Goal: Task Accomplishment & Management: Use online tool/utility

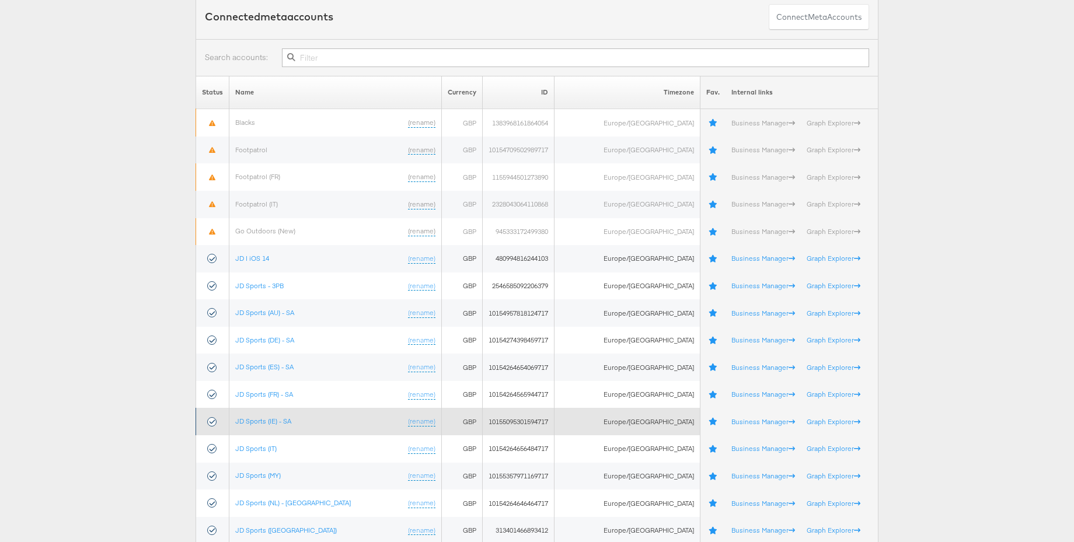
scroll to position [101, 0]
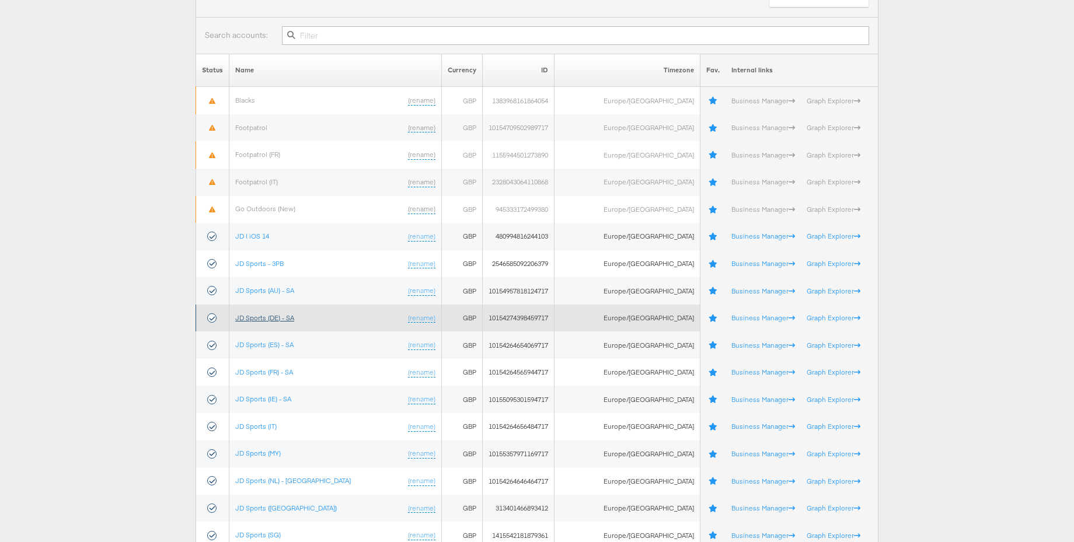
click at [280, 321] on link "JD Sports (DE) - SA" at bounding box center [264, 317] width 59 height 9
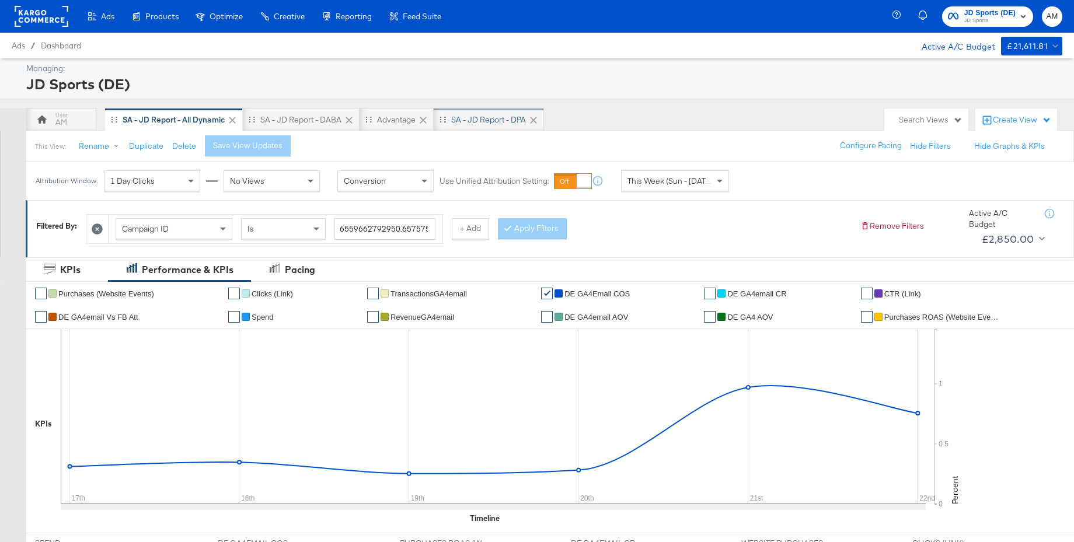
click at [499, 128] on div "SA - JD Report - DPA" at bounding box center [489, 119] width 110 height 23
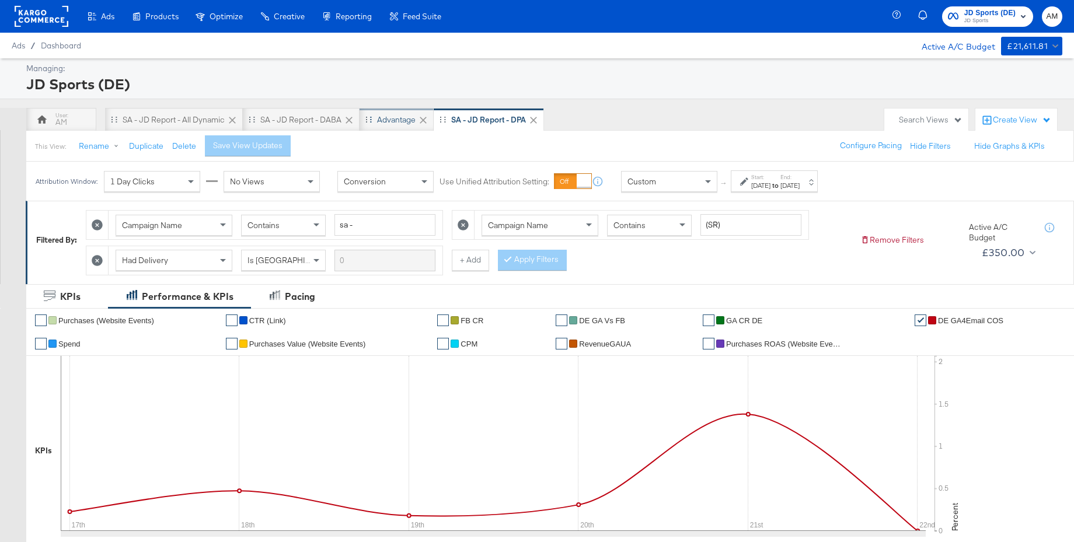
click at [393, 114] on div "Advantage" at bounding box center [396, 119] width 39 height 11
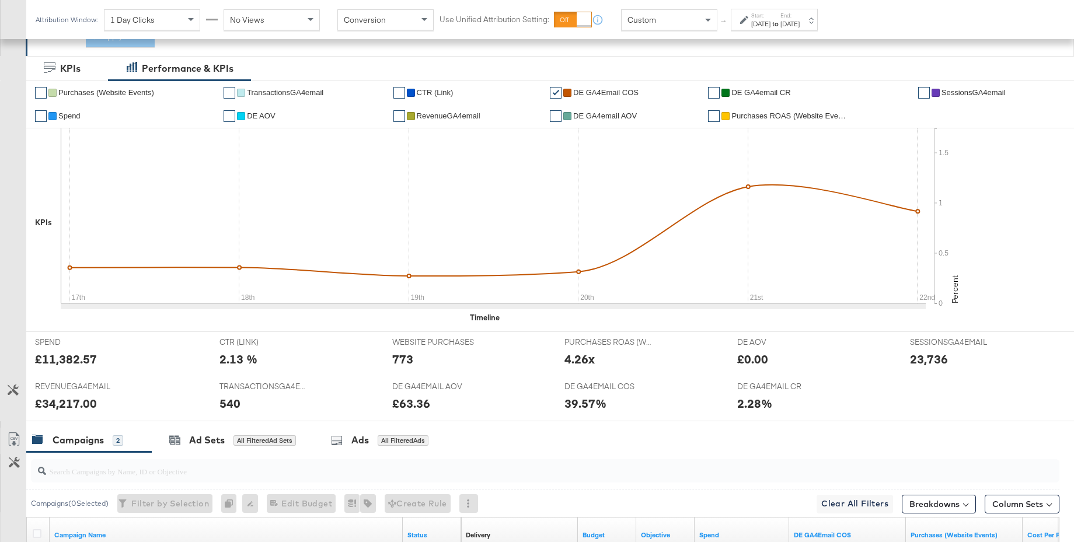
scroll to position [420, 0]
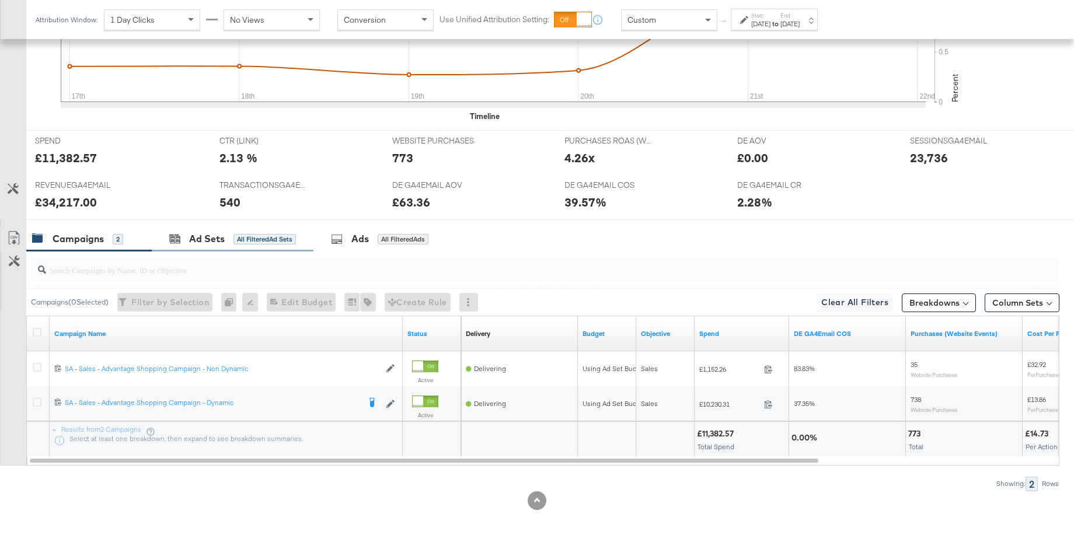
click at [207, 245] on div "Ad Sets" at bounding box center [207, 238] width 36 height 13
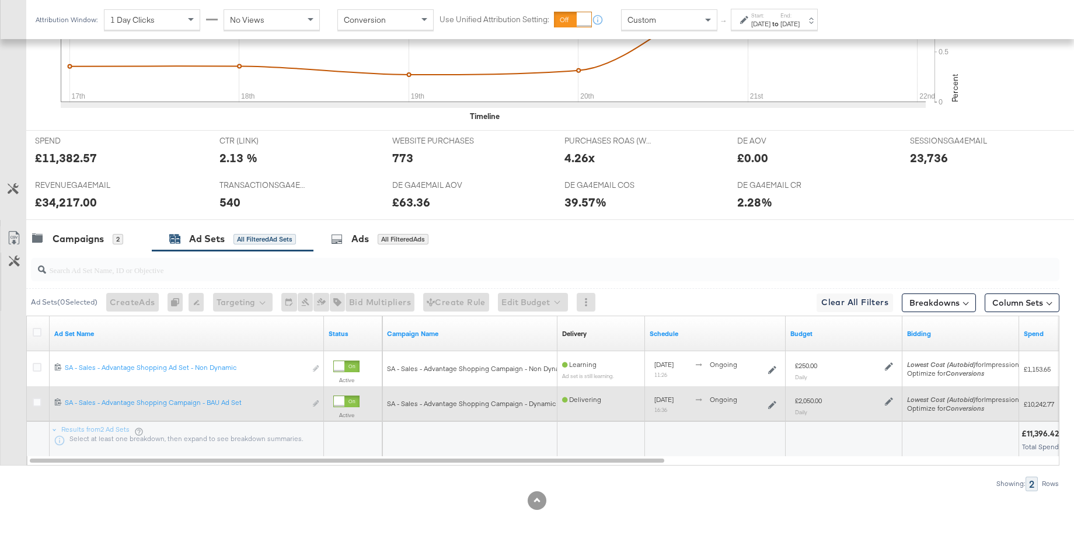
click at [890, 403] on icon at bounding box center [889, 401] width 8 height 8
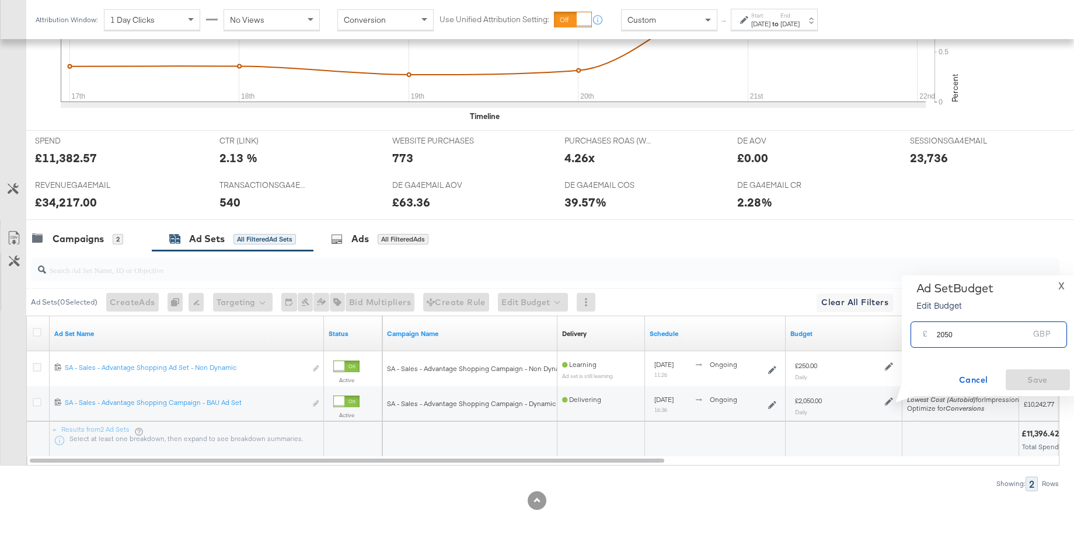
drag, startPoint x: 960, startPoint y: 337, endPoint x: 919, endPoint y: 333, distance: 41.6
click at [919, 333] on div "£ 2050 GBP" at bounding box center [988, 334] width 156 height 26
type input "2150"
click at [1033, 383] on span "Save" at bounding box center [1037, 380] width 55 height 15
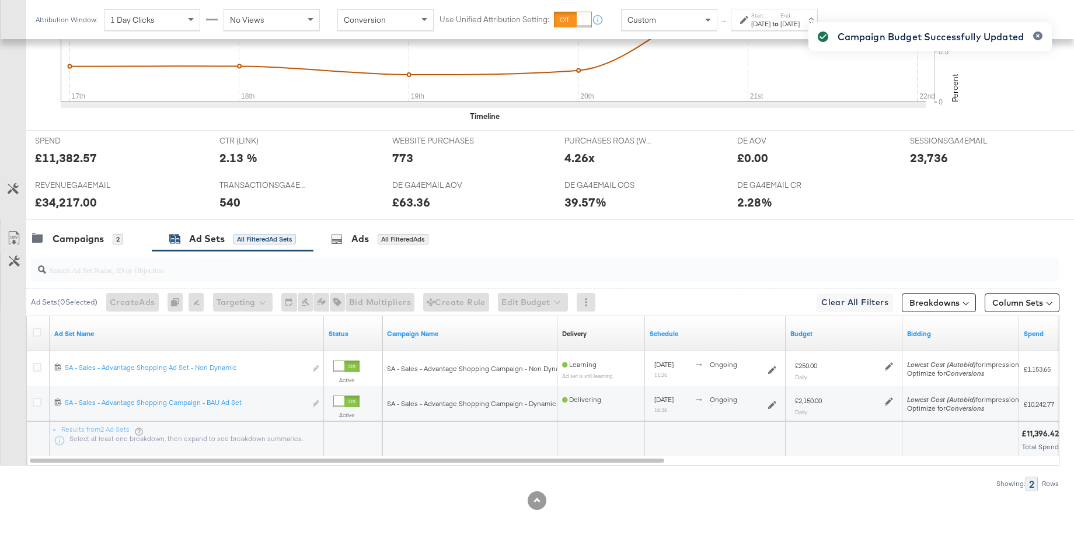
scroll to position [0, 0]
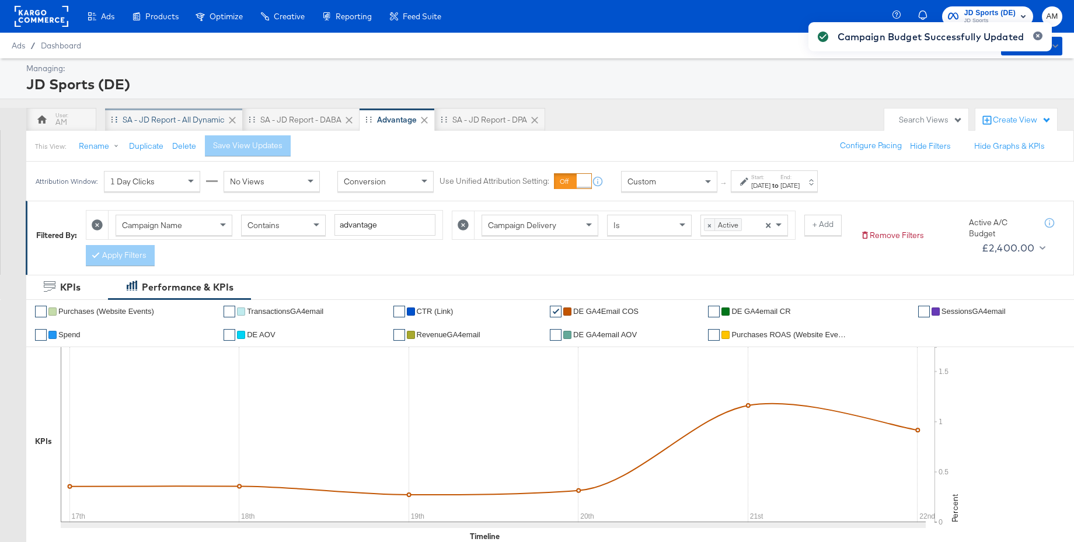
click at [197, 118] on div "SA - JD Report - All Dynamic" at bounding box center [174, 119] width 102 height 11
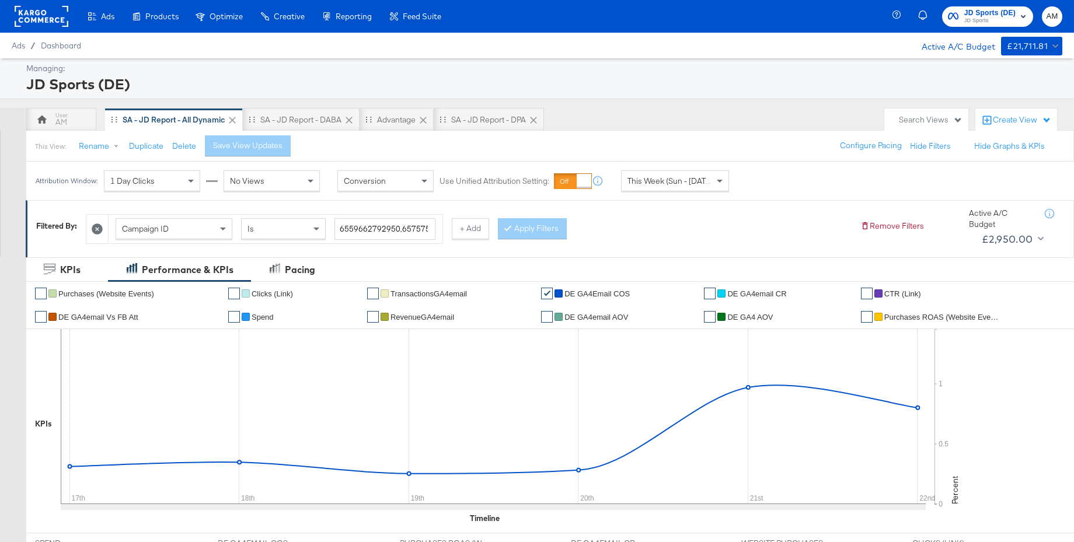
click at [41, 19] on rect at bounding box center [42, 16] width 54 height 21
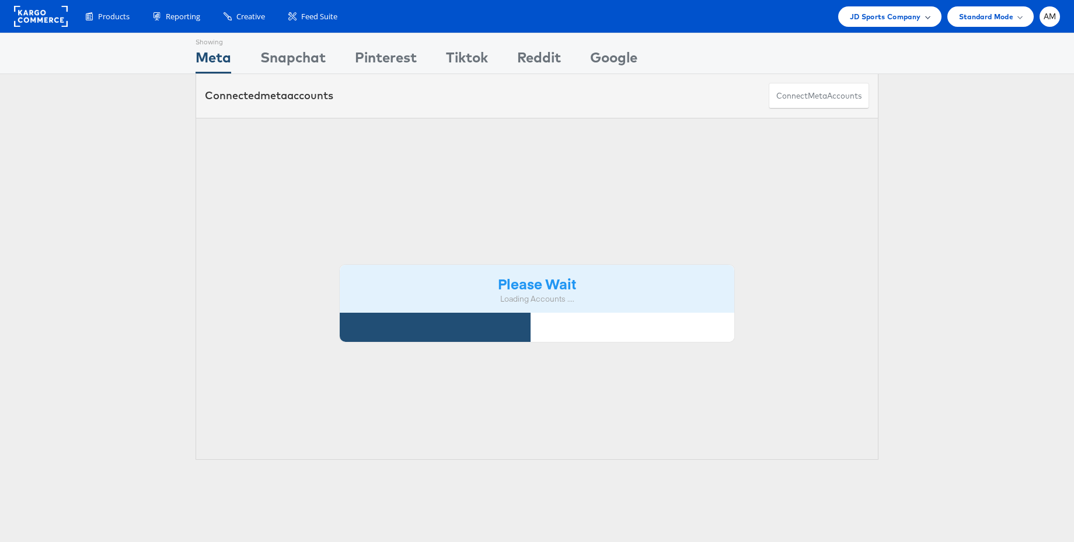
click at [896, 20] on span "JD Sports Company" at bounding box center [885, 17] width 71 height 12
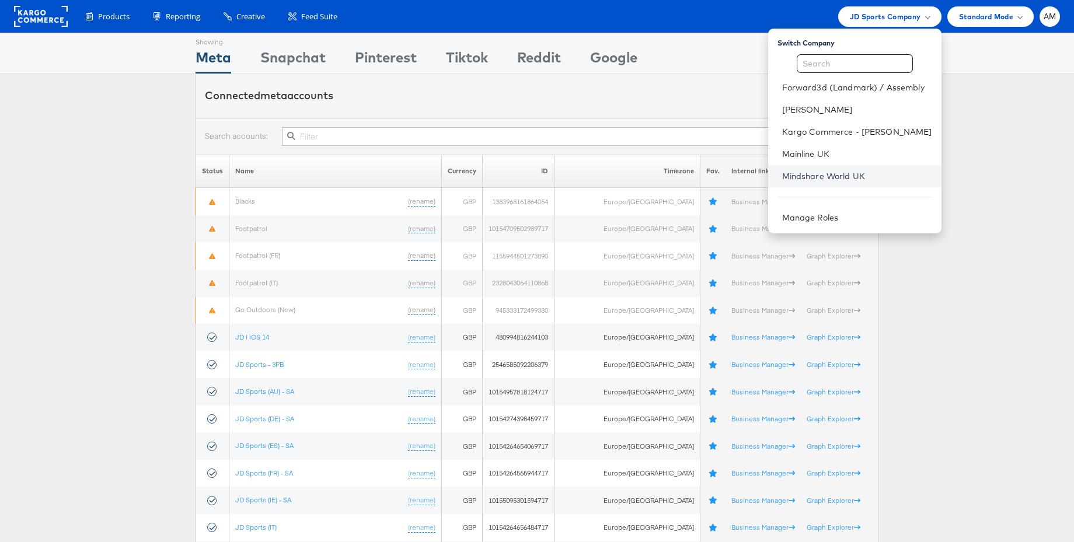
click at [819, 172] on link "Mindshare World UK" at bounding box center [857, 176] width 150 height 12
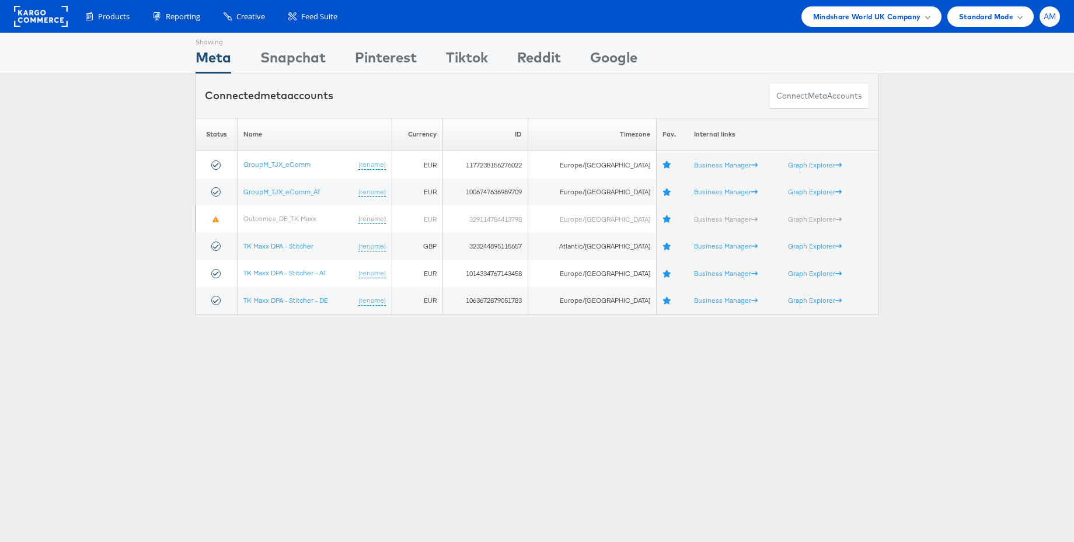
click at [1045, 16] on span "AM" at bounding box center [1049, 17] width 13 height 8
click at [972, 113] on link "Internal Dashboard" at bounding box center [1000, 111] width 100 height 12
click at [46, 19] on rect at bounding box center [41, 16] width 54 height 21
click at [876, 19] on span "Mindshare World UK Company" at bounding box center [867, 17] width 108 height 12
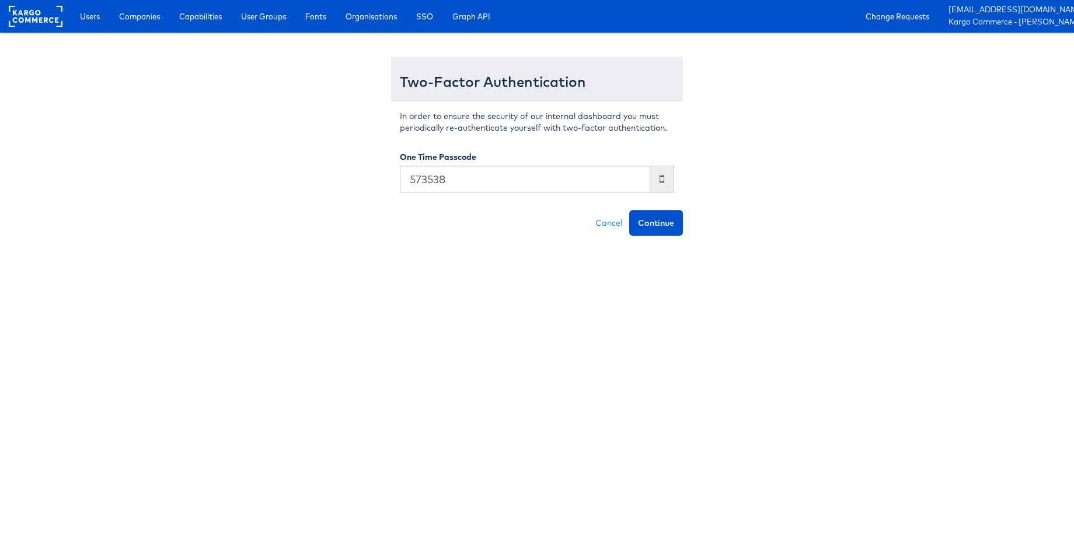
type input "573538"
click at [629, 210] on button "Continue" at bounding box center [656, 223] width 54 height 26
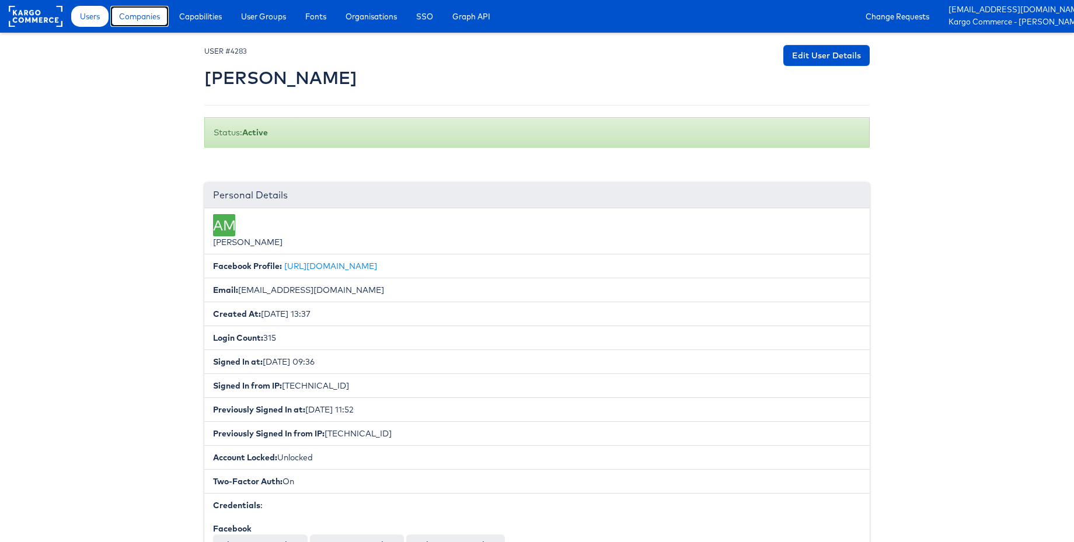
click at [146, 15] on span "Companies" at bounding box center [139, 17] width 41 height 12
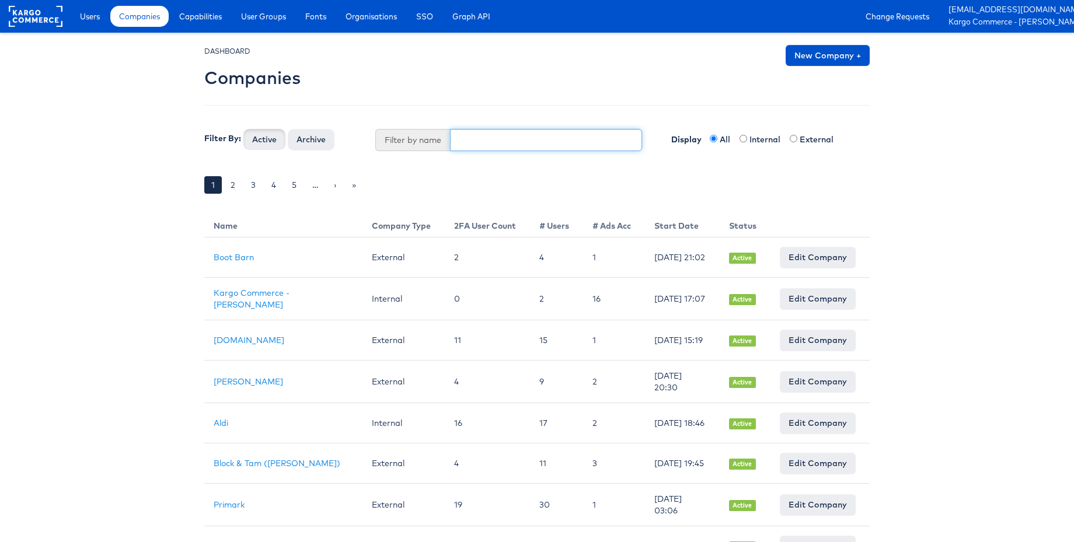
click at [480, 140] on input "text" at bounding box center [546, 140] width 193 height 22
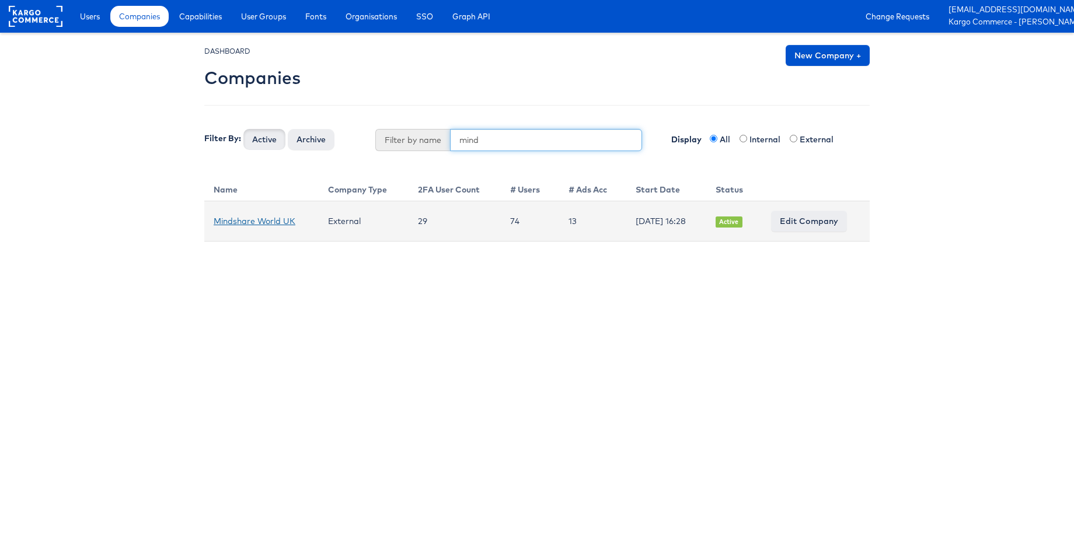
type input "mind"
click at [264, 222] on link "Mindshare World UK" at bounding box center [255, 221] width 82 height 11
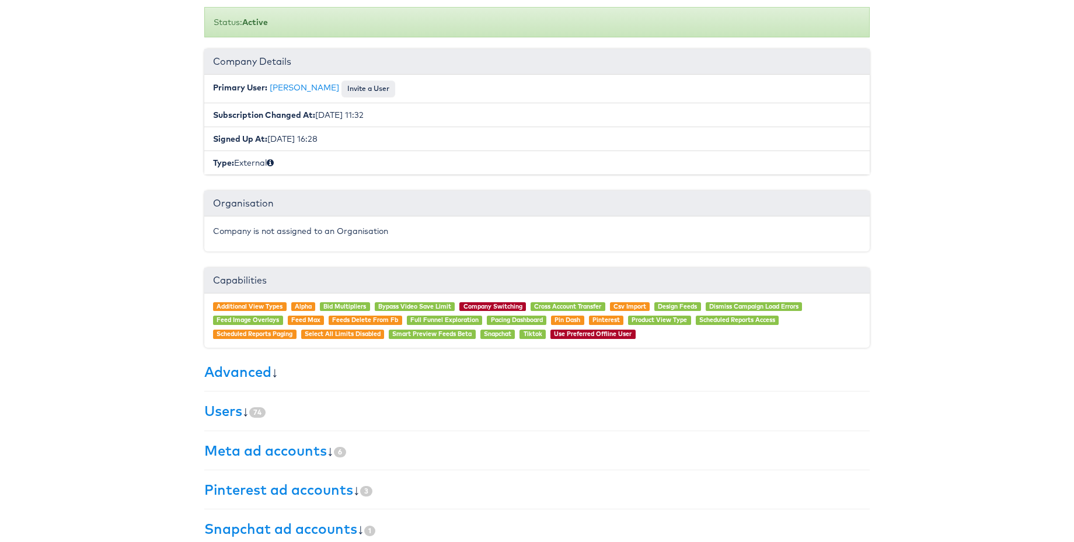
scroll to position [168, 0]
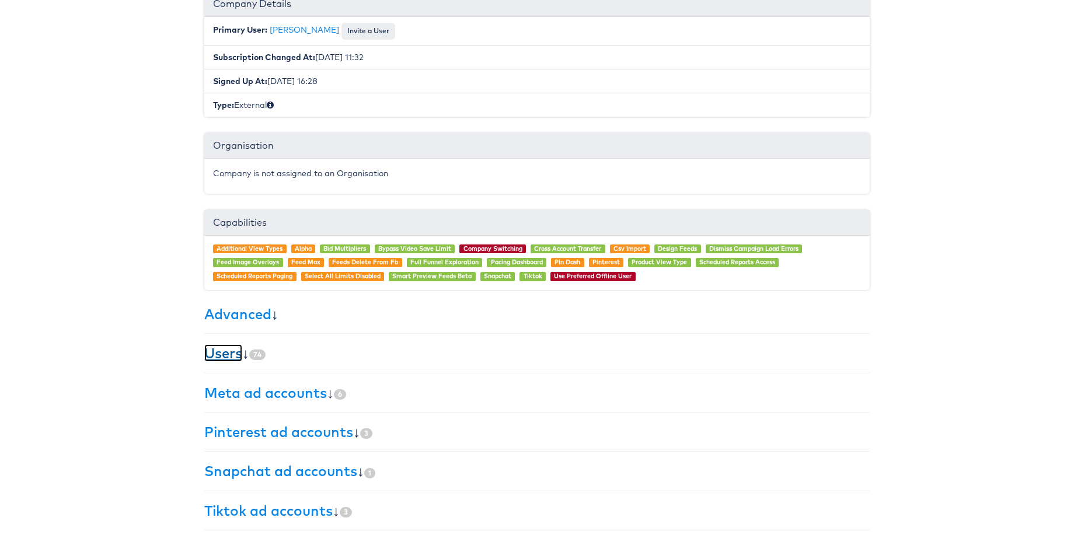
click at [218, 354] on link "Users" at bounding box center [223, 353] width 38 height 18
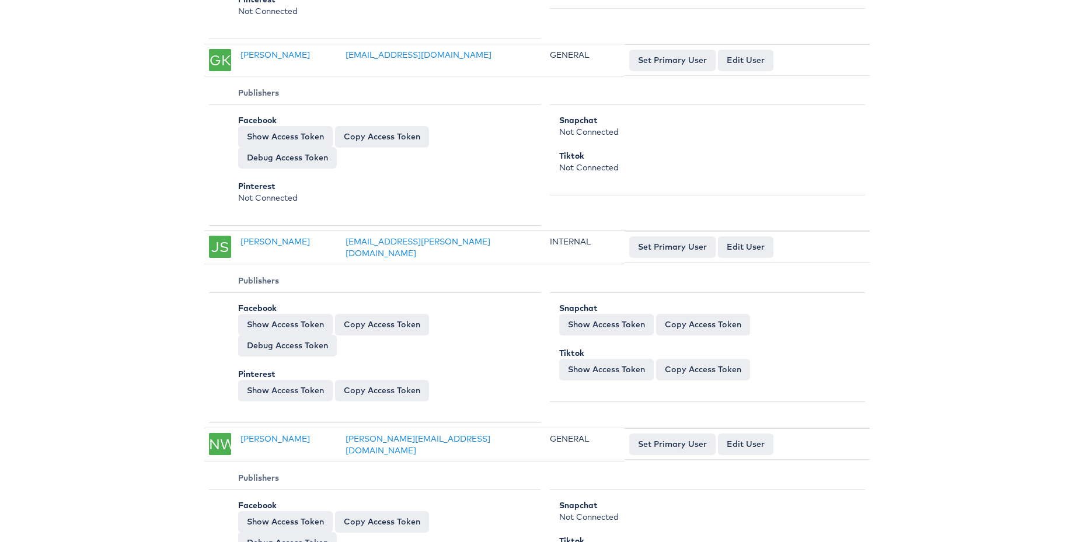
scroll to position [7792, 0]
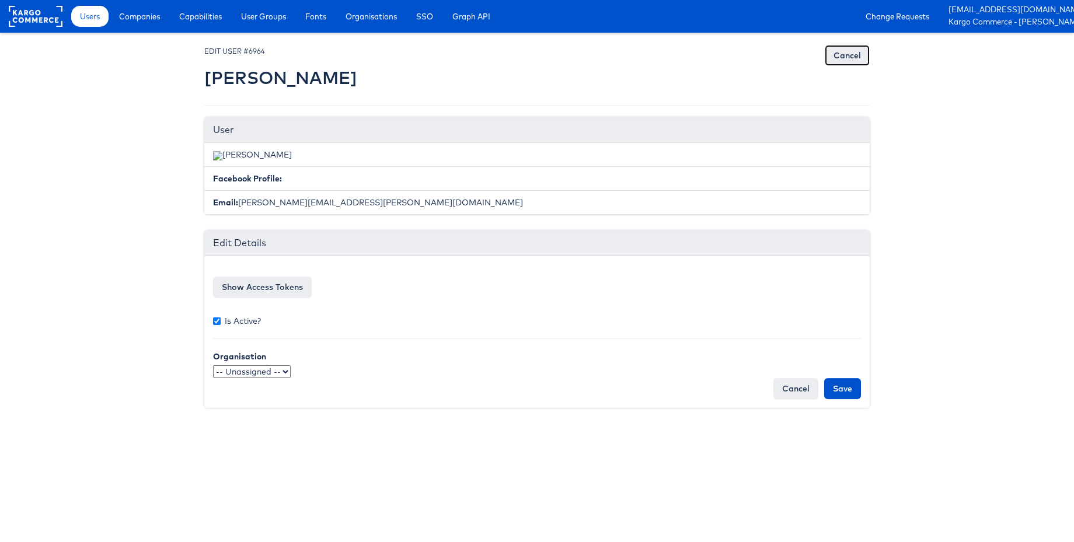
click at [848, 58] on link "Cancel" at bounding box center [846, 55] width 45 height 21
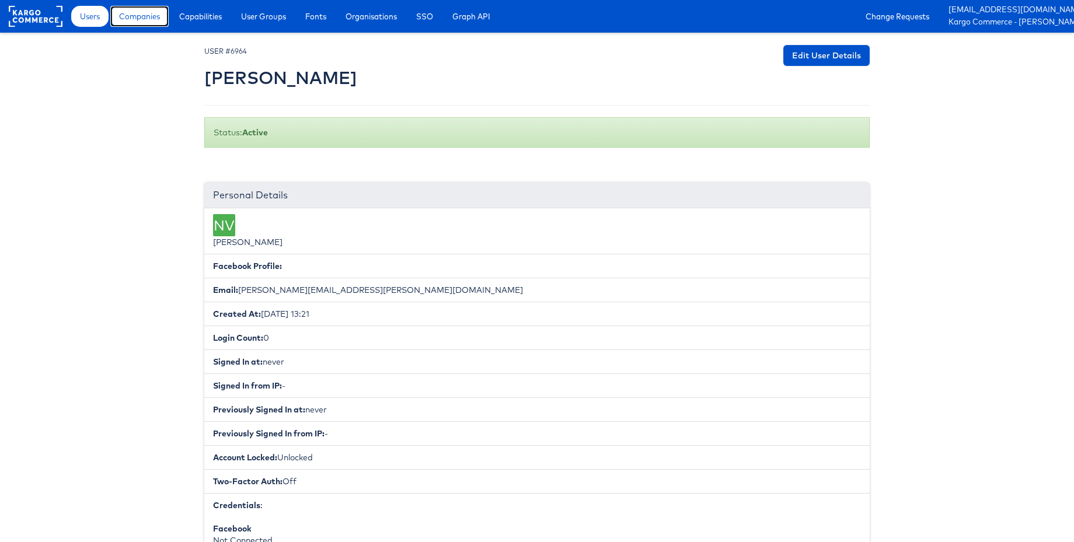
click at [148, 21] on span "Companies" at bounding box center [139, 17] width 41 height 12
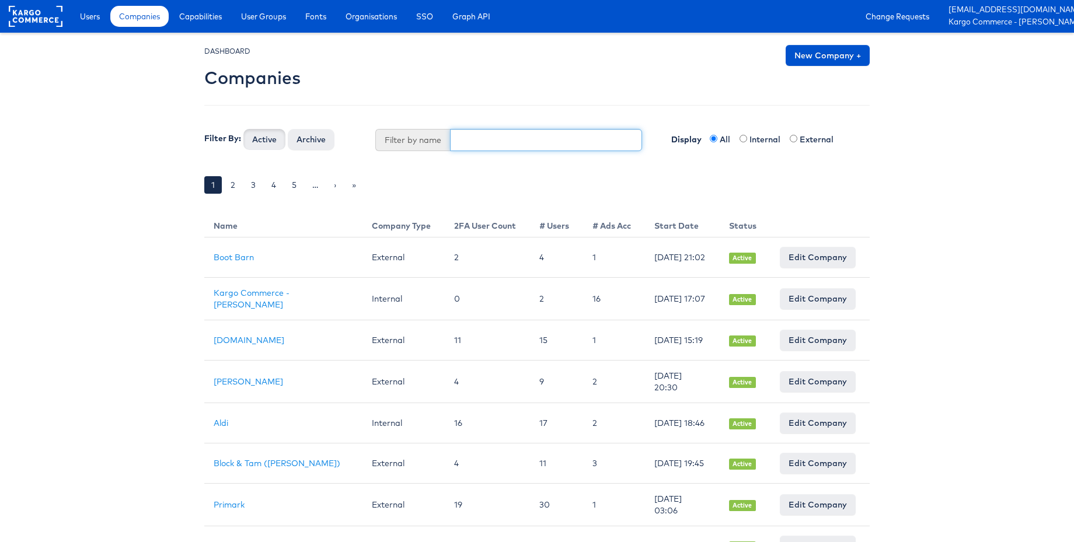
click at [515, 137] on input "text" at bounding box center [546, 140] width 193 height 22
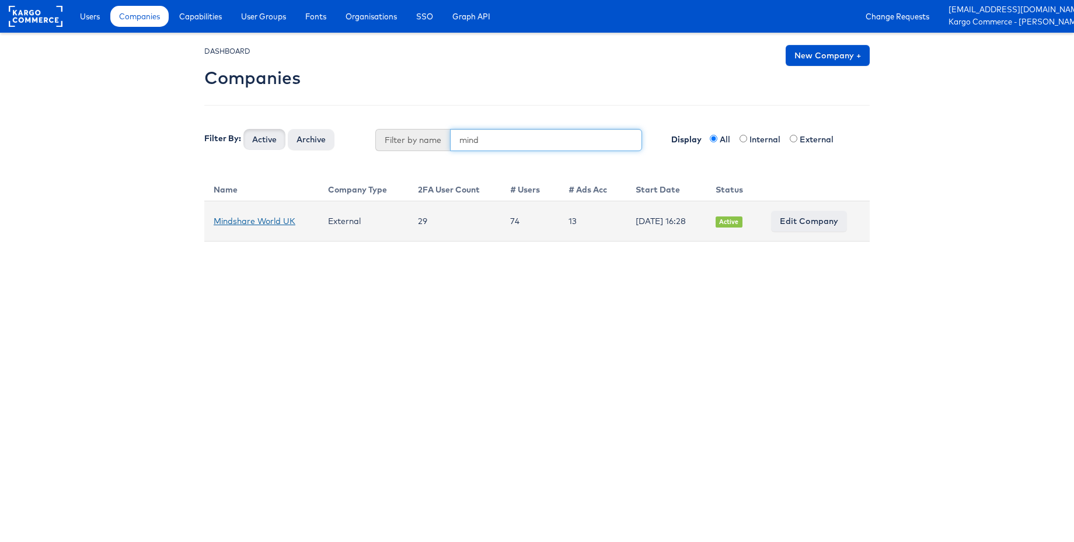
type input "mind"
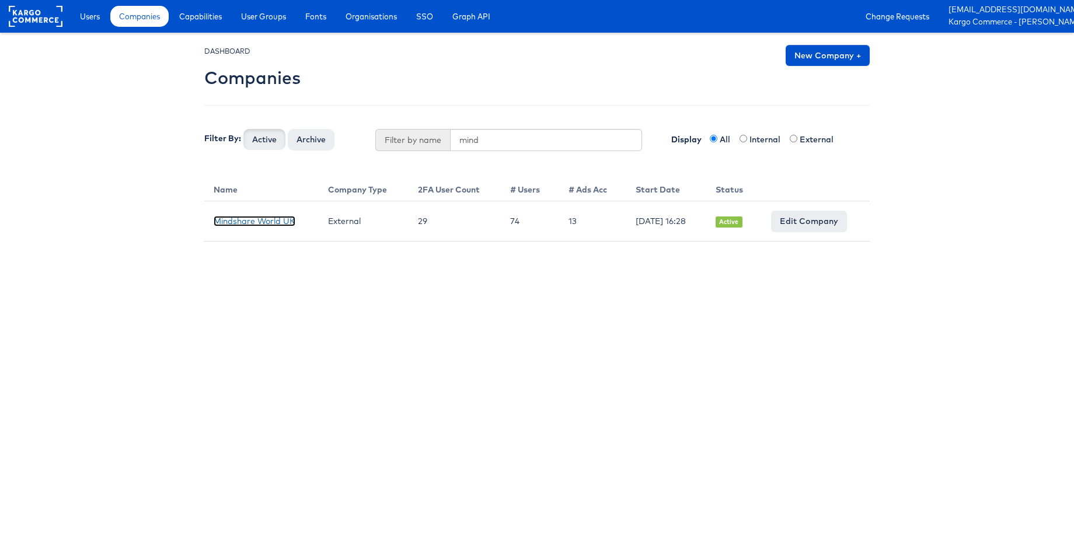
drag, startPoint x: 260, startPoint y: 222, endPoint x: 479, endPoint y: 199, distance: 220.0
click at [260, 222] on link "Mindshare World UK" at bounding box center [255, 221] width 82 height 11
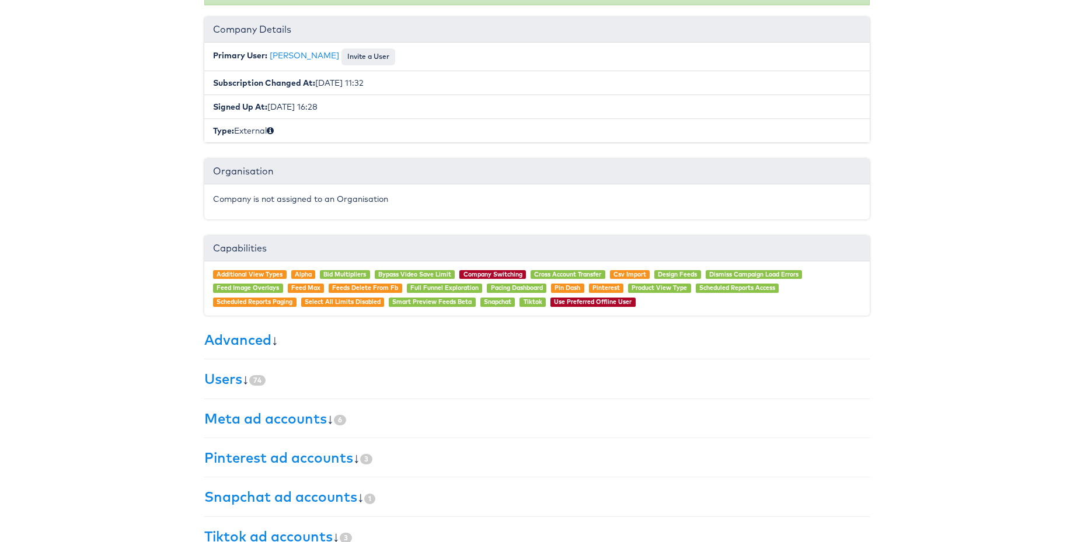
scroll to position [168, 0]
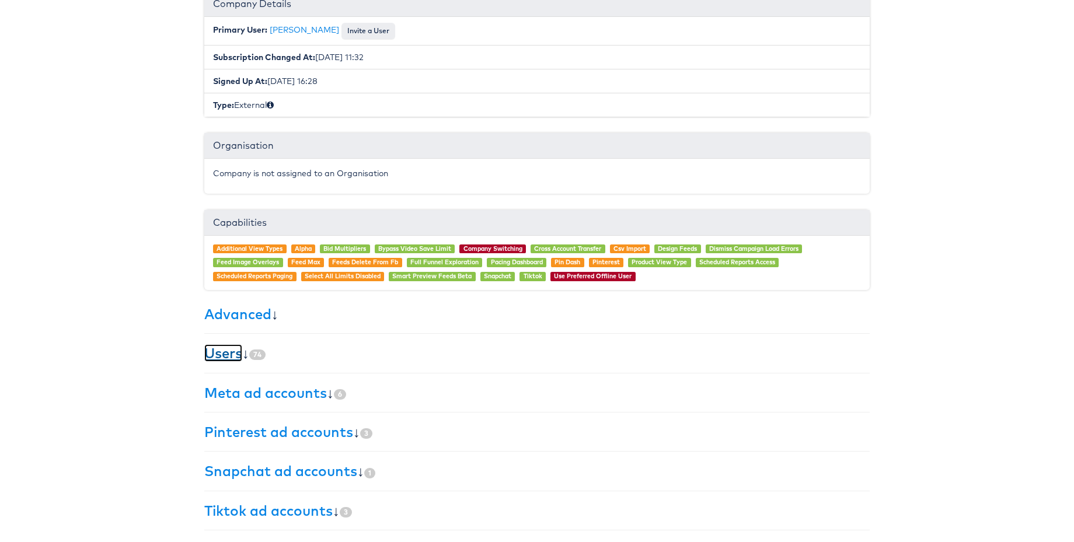
drag, startPoint x: 218, startPoint y: 351, endPoint x: 376, endPoint y: 340, distance: 158.5
click at [218, 351] on link "Users" at bounding box center [223, 353] width 38 height 18
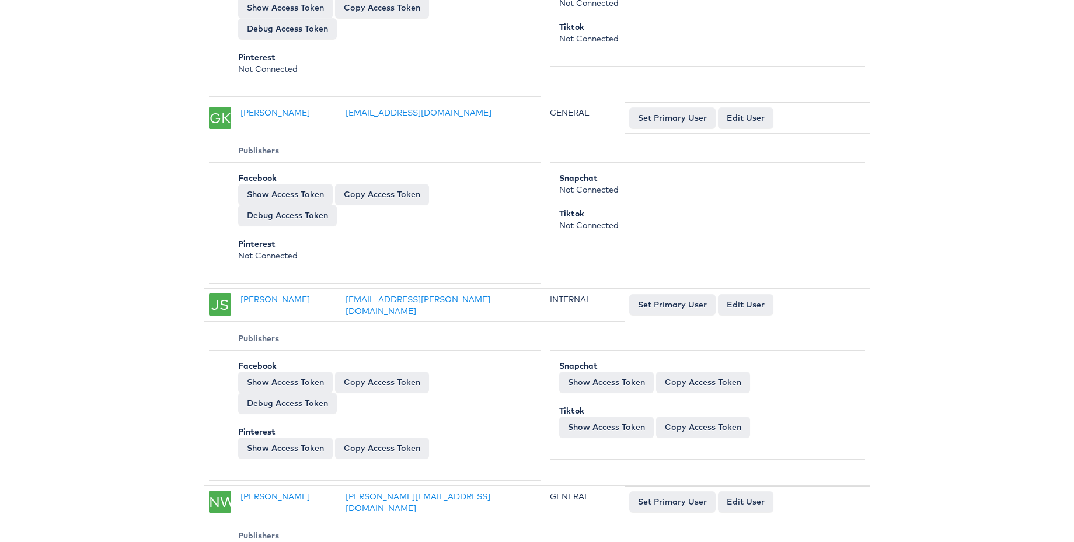
scroll to position [7820, 0]
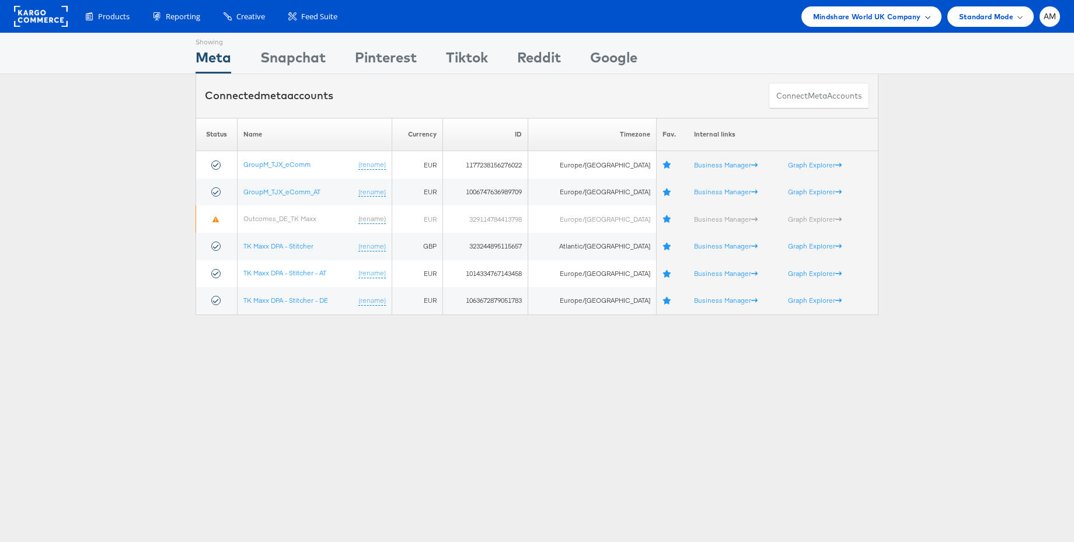
click at [878, 18] on span "Mindshare World UK Company" at bounding box center [867, 17] width 108 height 12
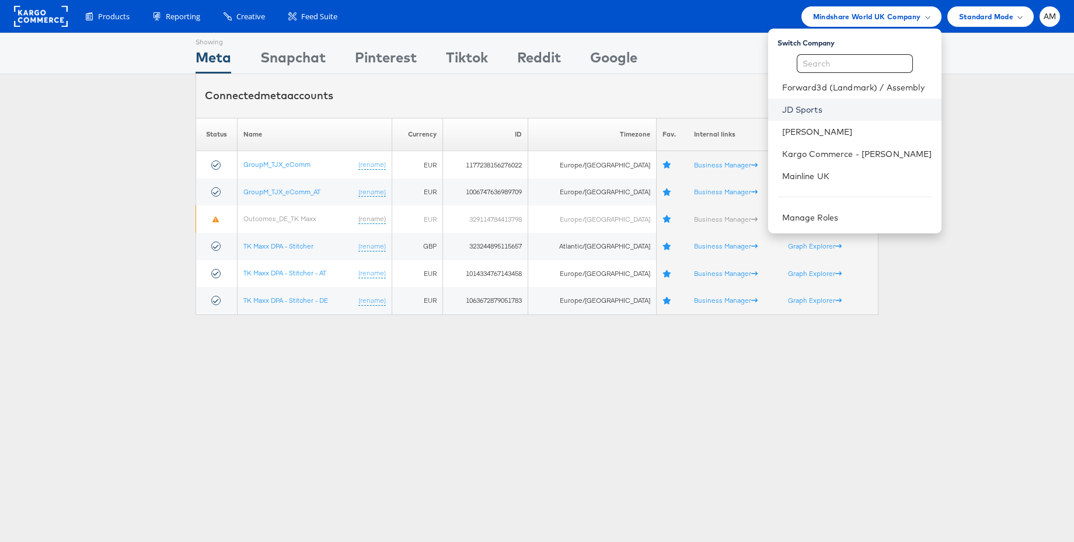
click at [808, 111] on link "JD Sports" at bounding box center [857, 110] width 150 height 12
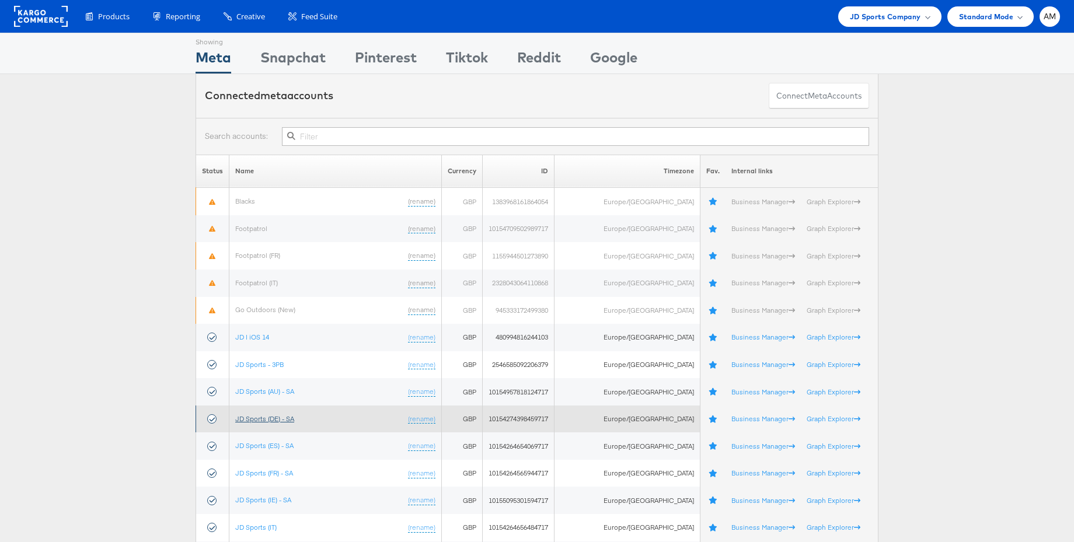
click at [281, 420] on link "JD Sports (DE) - SA" at bounding box center [264, 418] width 59 height 9
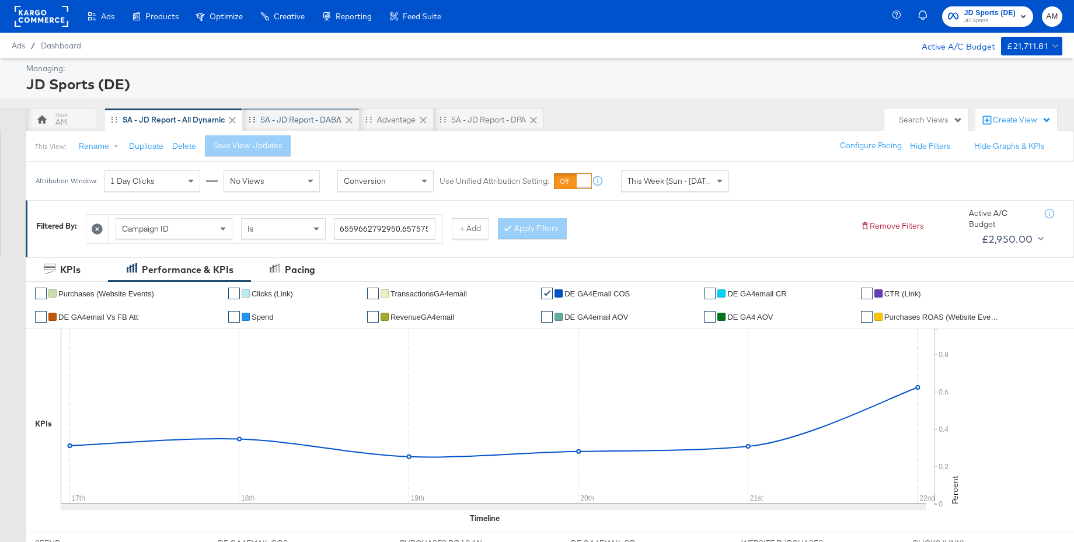
click at [299, 122] on div "SA - JD Report - DABA" at bounding box center [300, 119] width 81 height 11
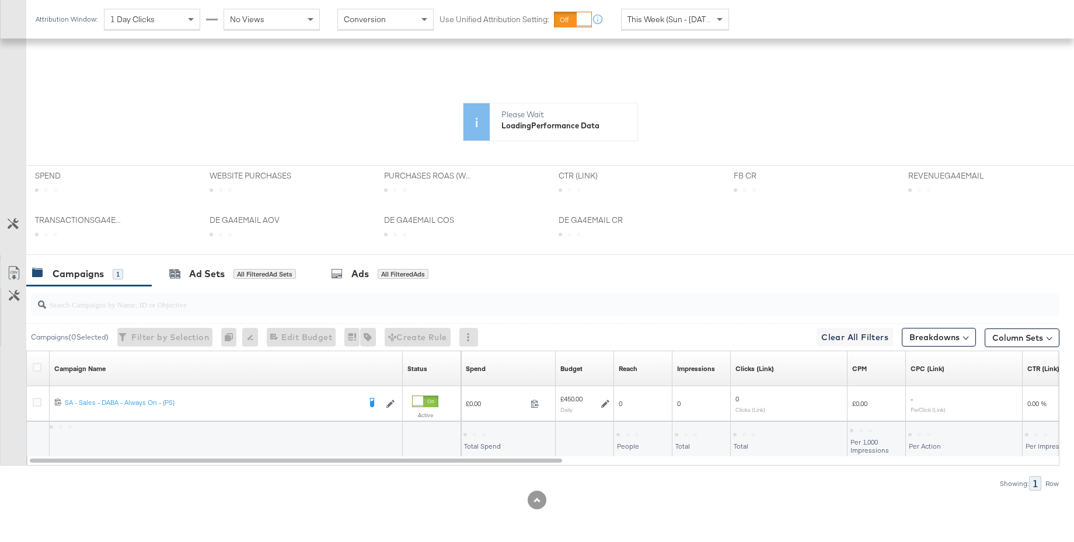
scroll to position [280, 0]
click at [41, 366] on div at bounding box center [39, 369] width 12 height 12
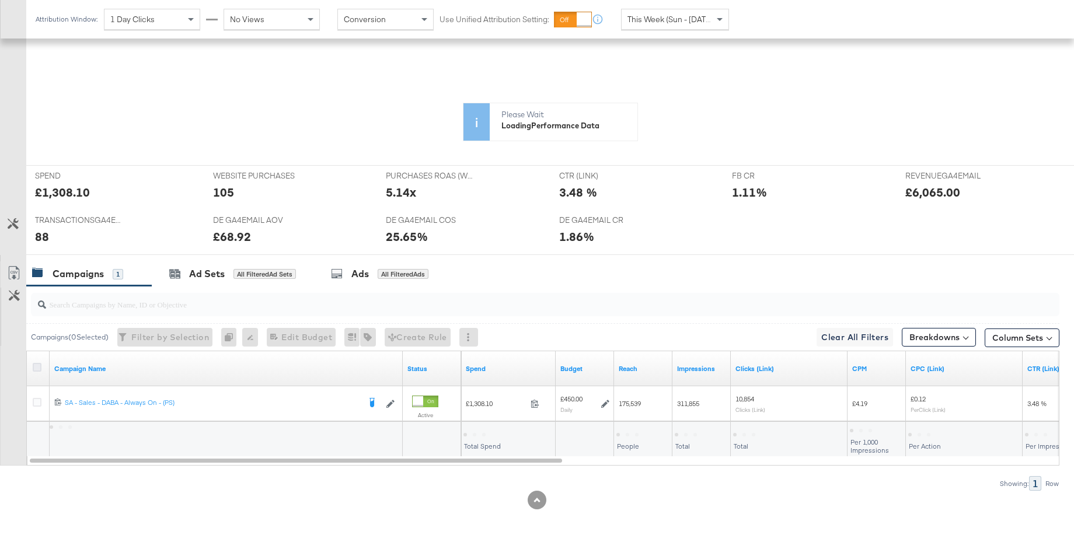
click at [37, 366] on icon at bounding box center [37, 367] width 9 height 9
click at [0, 0] on input "checkbox" at bounding box center [0, 0] width 0 height 0
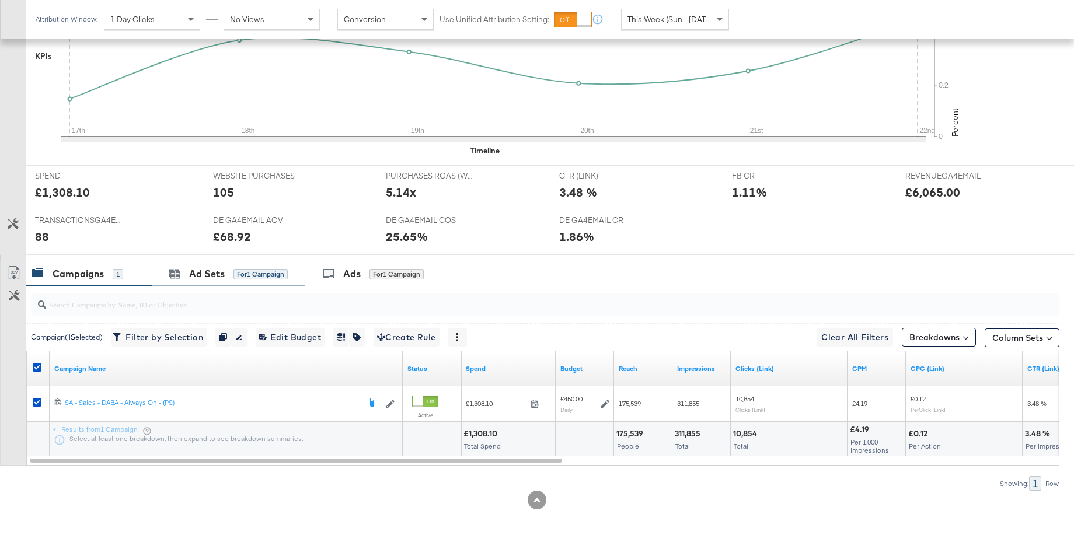
click at [191, 281] on div "Ad Sets for 1 Campaign" at bounding box center [228, 273] width 153 height 25
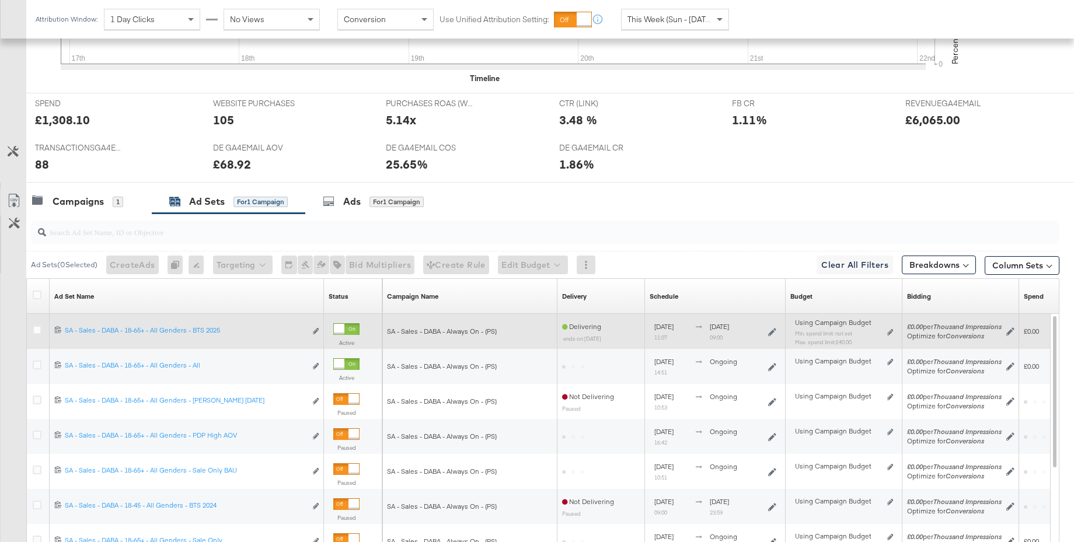
scroll to position [467, 0]
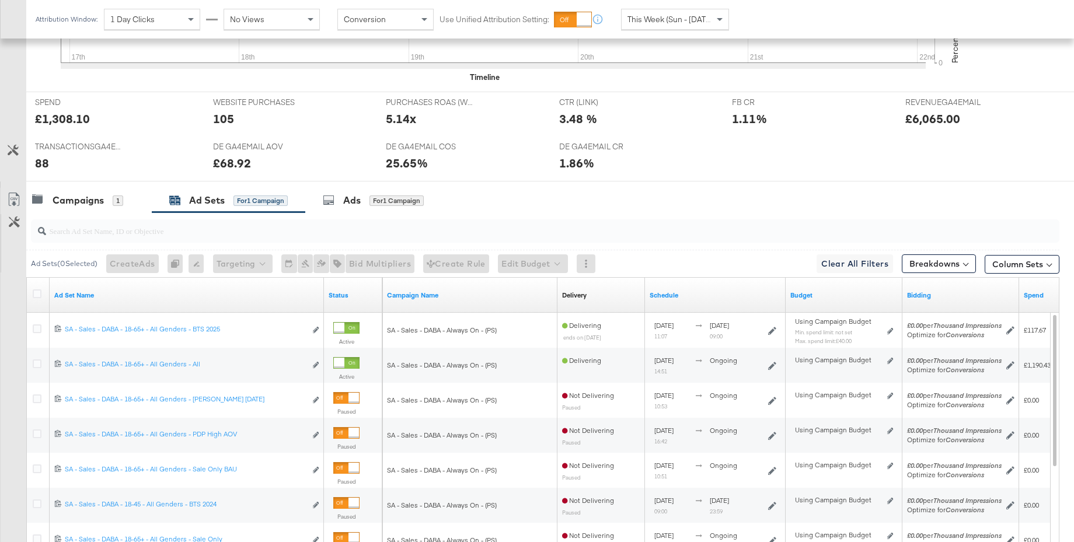
drag, startPoint x: 39, startPoint y: 330, endPoint x: 144, endPoint y: 305, distance: 107.3
click at [39, 330] on icon at bounding box center [37, 328] width 9 height 9
click at [0, 0] on input "checkbox" at bounding box center [0, 0] width 0 height 0
drag, startPoint x: 352, startPoint y: 206, endPoint x: 431, endPoint y: 221, distance: 80.2
click at [352, 206] on div "Ads" at bounding box center [352, 200] width 18 height 13
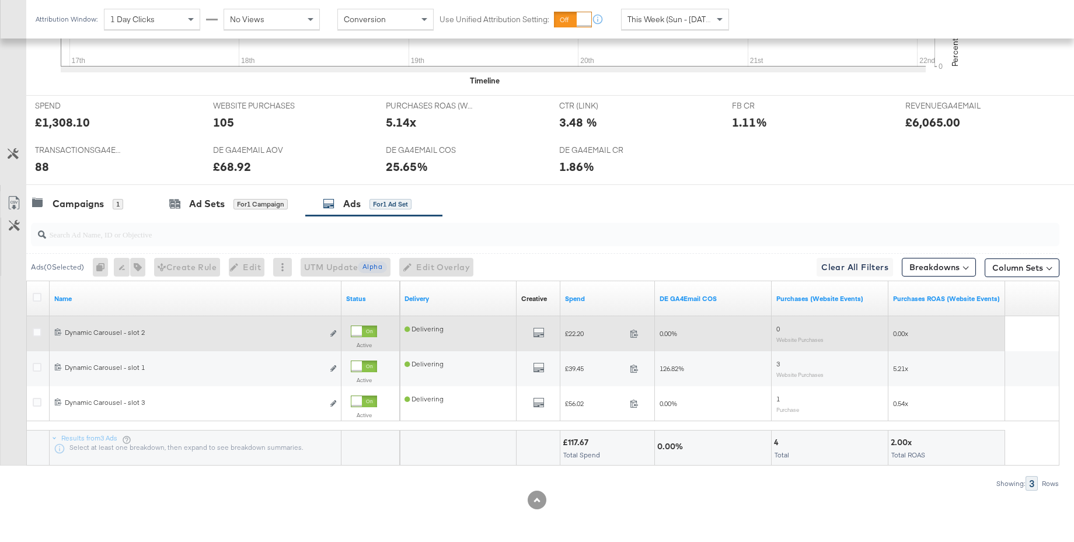
scroll to position [462, 0]
click at [543, 334] on icon "default" at bounding box center [539, 334] width 12 height 12
